Goal: Answer question/provide support

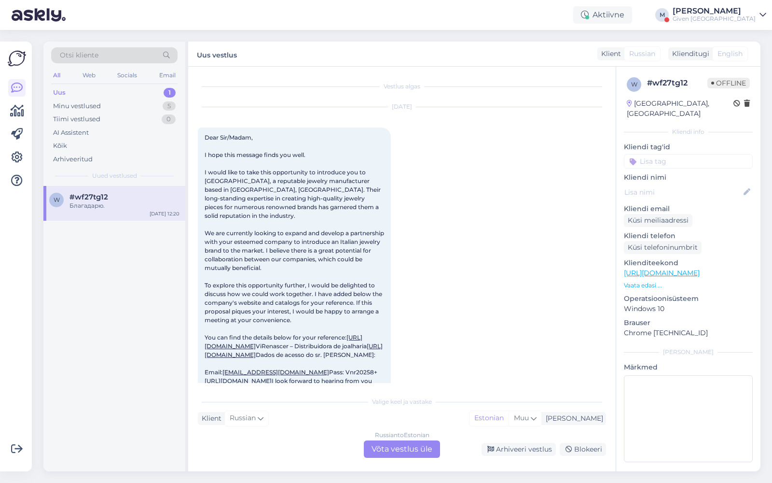
scroll to position [889, 0]
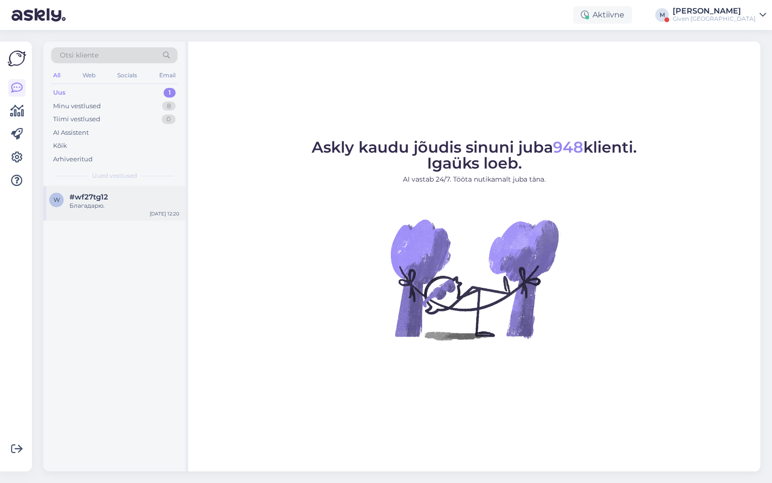
click at [100, 198] on span "#wf27tg12" at bounding box center [88, 197] width 39 height 9
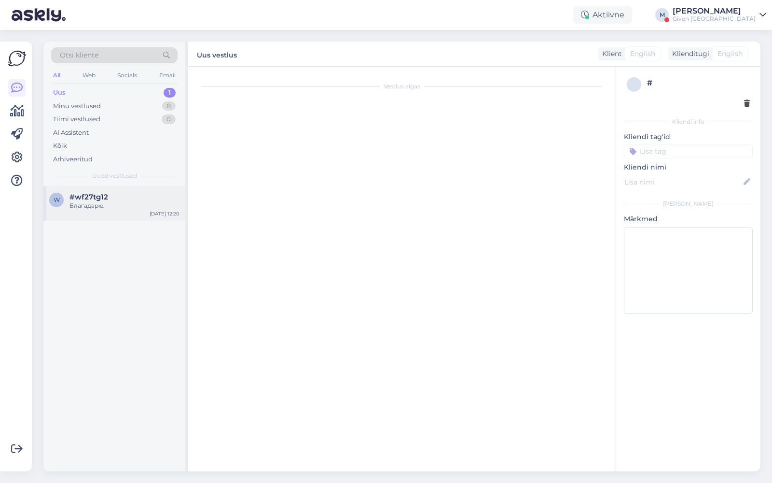
scroll to position [889, 0]
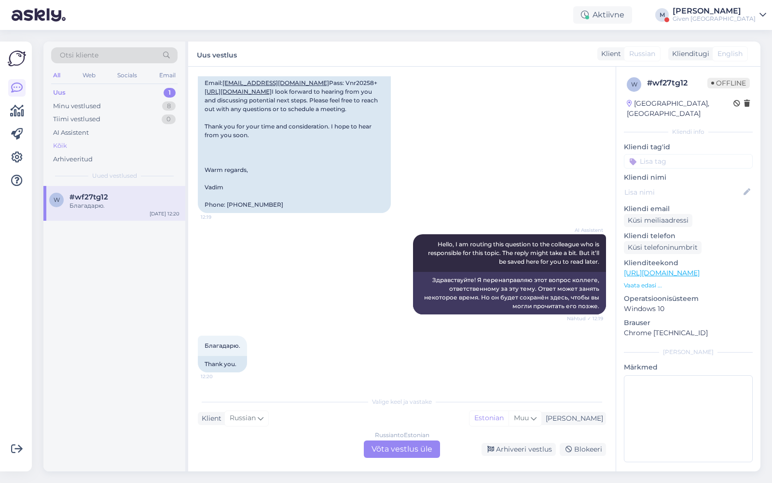
click at [71, 142] on div "Kõik" at bounding box center [114, 146] width 126 height 14
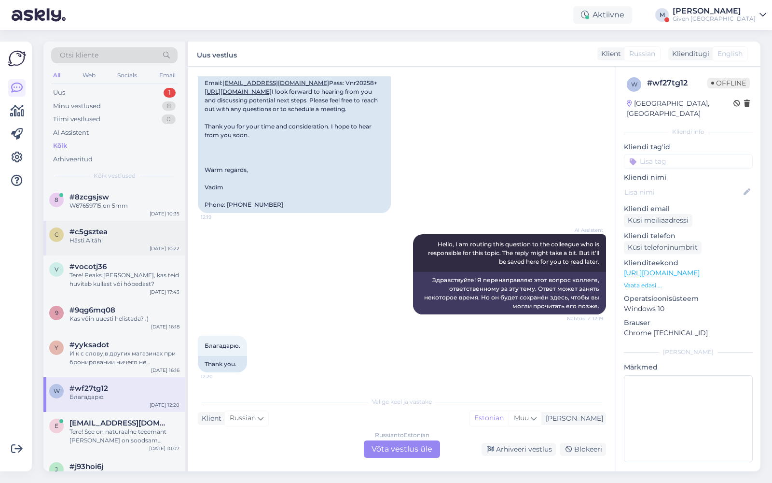
click at [99, 230] on span "#c5gsztea" at bounding box center [88, 231] width 38 height 9
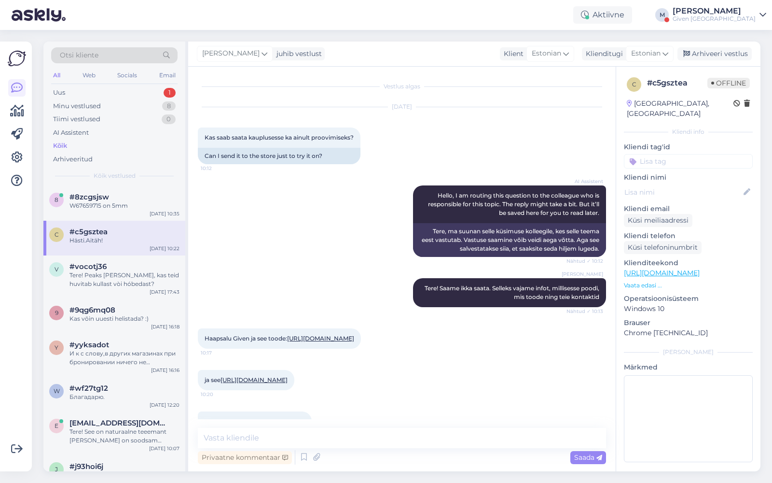
scroll to position [182, 0]
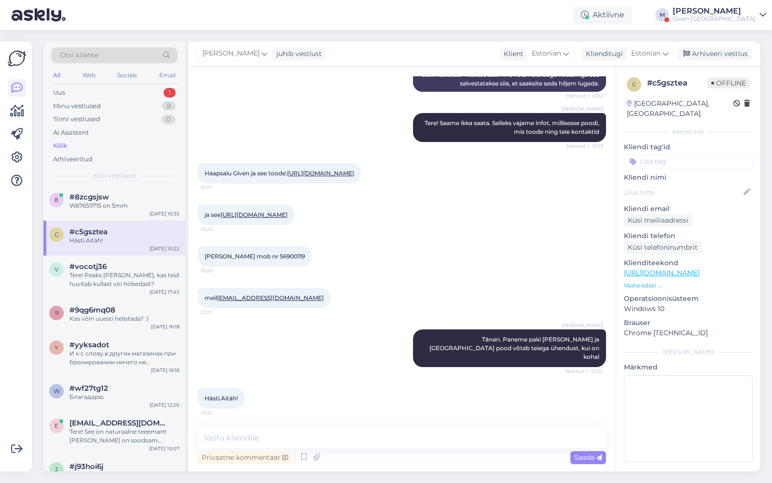
click at [287, 169] on link "[URL][DOMAIN_NAME]" at bounding box center [320, 172] width 67 height 7
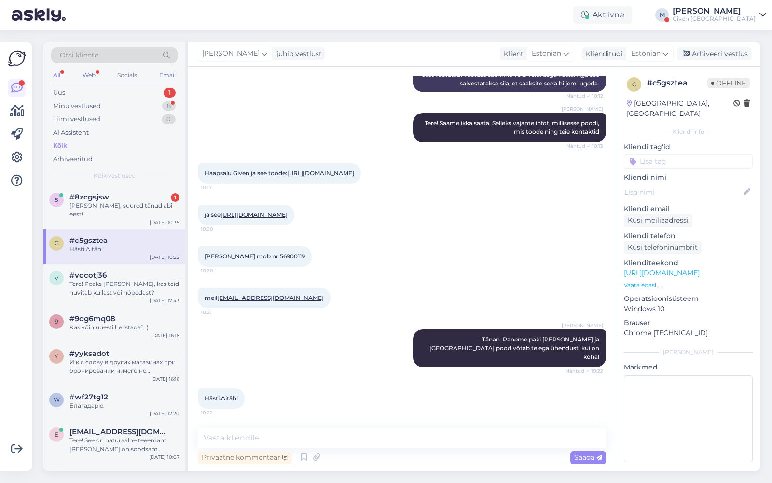
click at [276, 218] on link "[URL][DOMAIN_NAME]" at bounding box center [254, 214] width 67 height 7
click at [143, 203] on div "[PERSON_NAME], suured tänud abi eest!" at bounding box center [124, 209] width 110 height 17
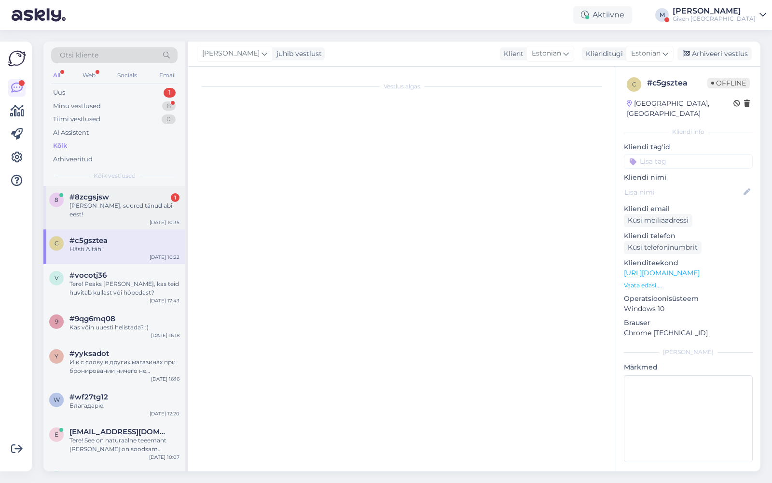
scroll to position [281, 0]
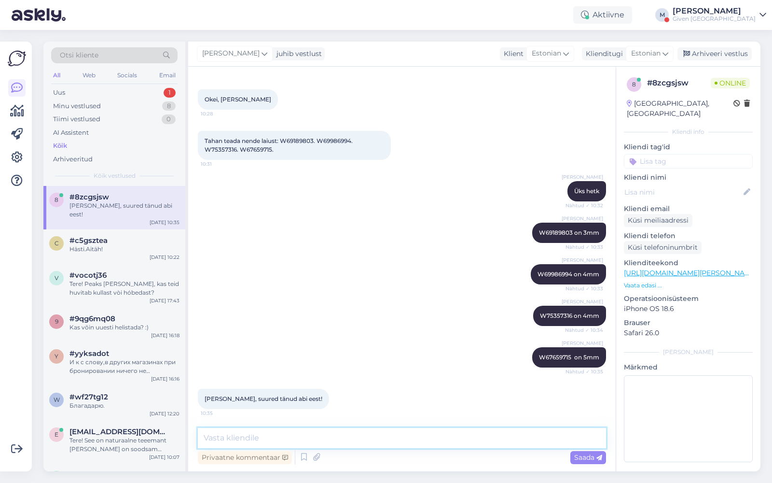
click at [331, 437] on textarea at bounding box center [402, 438] width 408 height 20
type textarea "Ilusat päeva teile!"
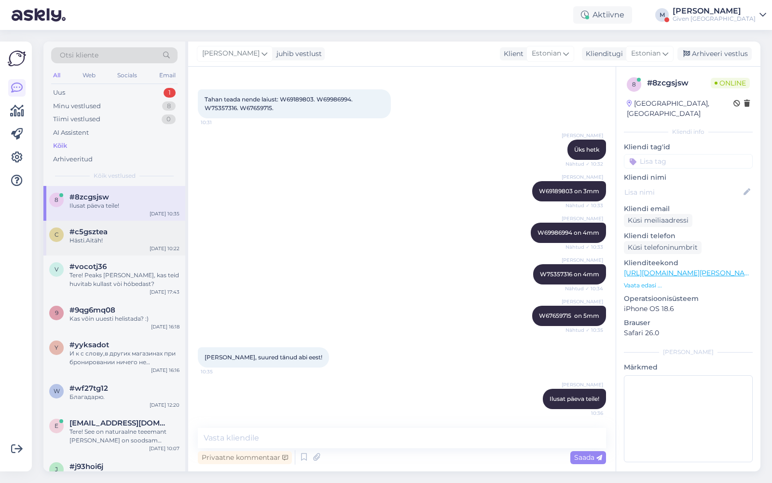
click at [127, 248] on div "c #c5gsztea Hästi.Aitäh! [DATE] 10:22" at bounding box center [114, 238] width 142 height 35
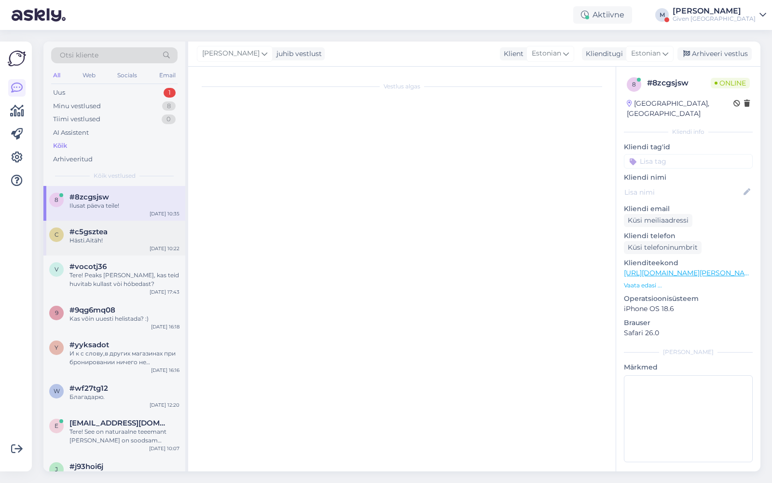
scroll to position [182, 0]
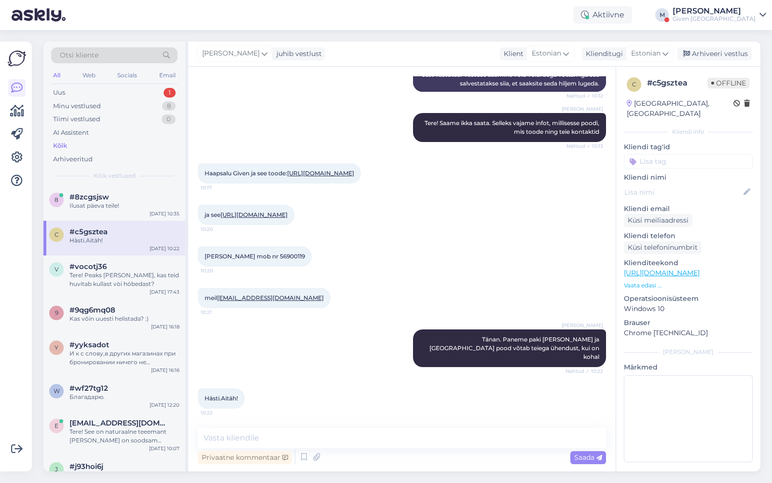
drag, startPoint x: 202, startPoint y: 163, endPoint x: 309, endPoint y: 177, distance: 108.1
click at [309, 177] on div "Haapsalu Given ja see toode: [URL][DOMAIN_NAME] 10:17" at bounding box center [279, 173] width 163 height 20
copy link "[URL][DOMAIN_NAME]"
drag, startPoint x: 201, startPoint y: 264, endPoint x: 327, endPoint y: 265, distance: 126.4
click at [312, 265] on div "[PERSON_NAME] mob nr 56900119 10:20" at bounding box center [255, 256] width 114 height 20
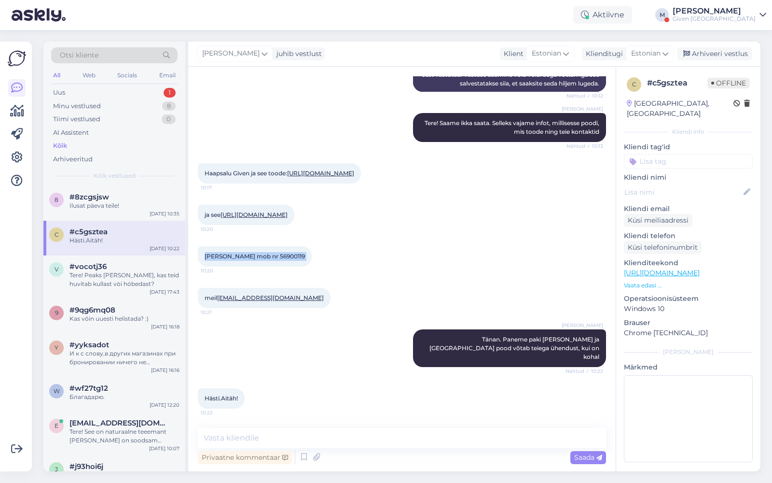
copy div "[PERSON_NAME] mob nr 56900119 10:20"
drag, startPoint x: 221, startPoint y: 207, endPoint x: 312, endPoint y: 228, distance: 94.0
click at [294, 225] on div "ja see [URL][DOMAIN_NAME] 10:20" at bounding box center [246, 215] width 97 height 20
copy span "ja see [URL][DOMAIN_NAME]"
